Goal: Task Accomplishment & Management: Manage account settings

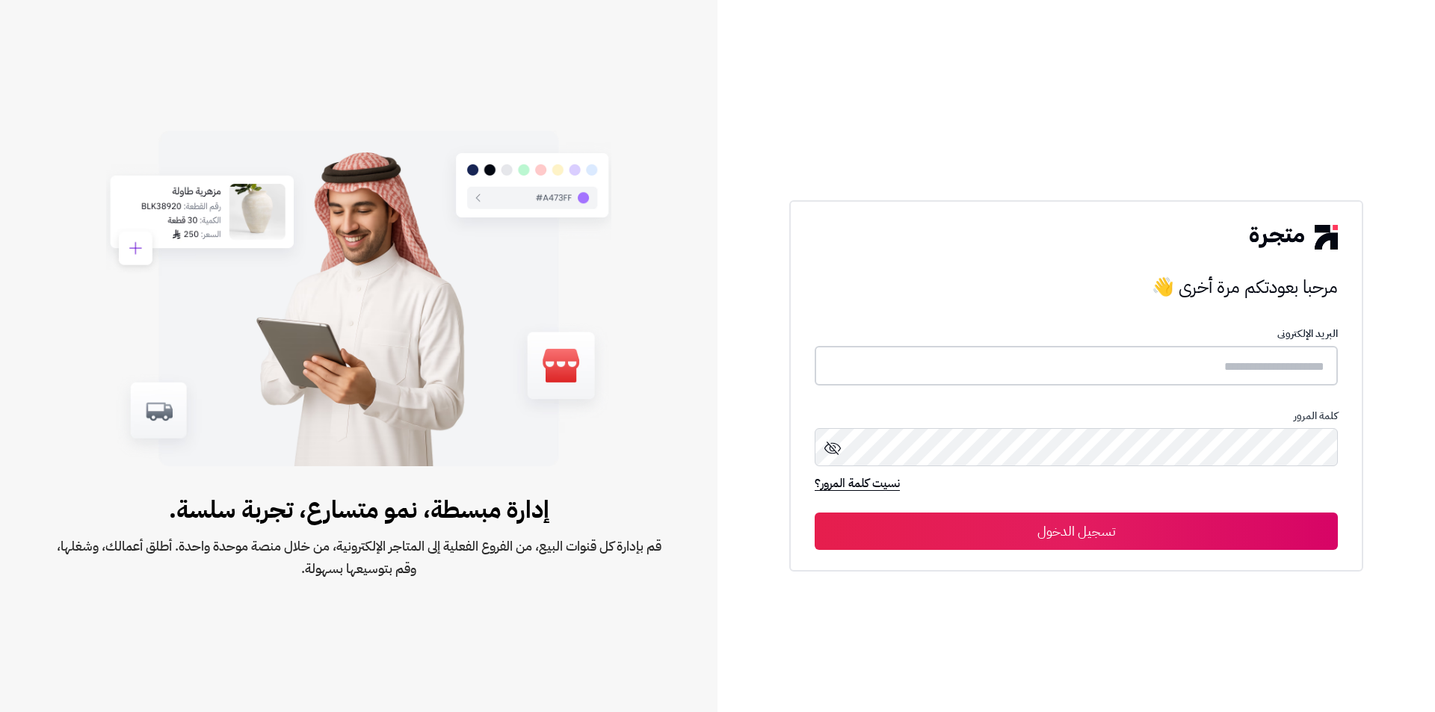
type input "*****"
click at [970, 528] on button "تسجيل الدخول" at bounding box center [1076, 530] width 523 height 37
